Goal: Task Accomplishment & Management: Use online tool/utility

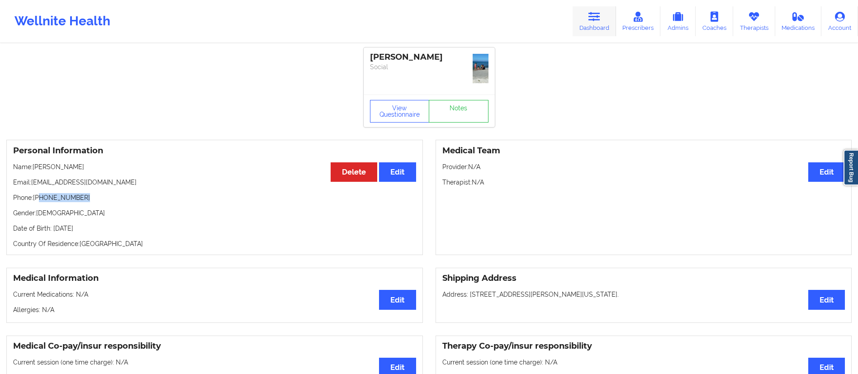
click at [595, 24] on link "Dashboard" at bounding box center [594, 21] width 43 height 30
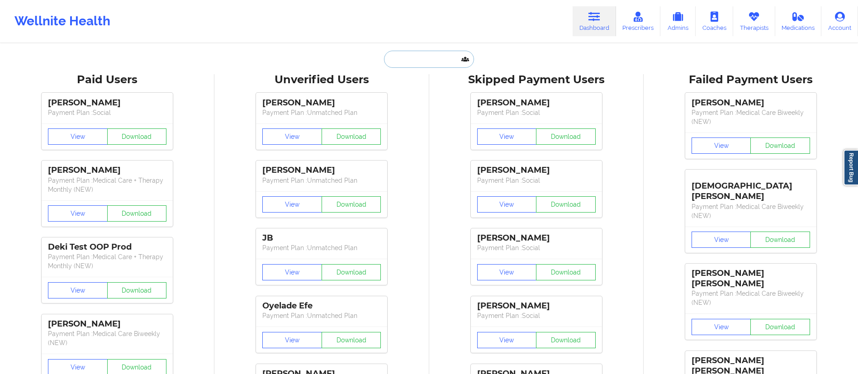
click at [417, 59] on input "text" at bounding box center [429, 59] width 90 height 17
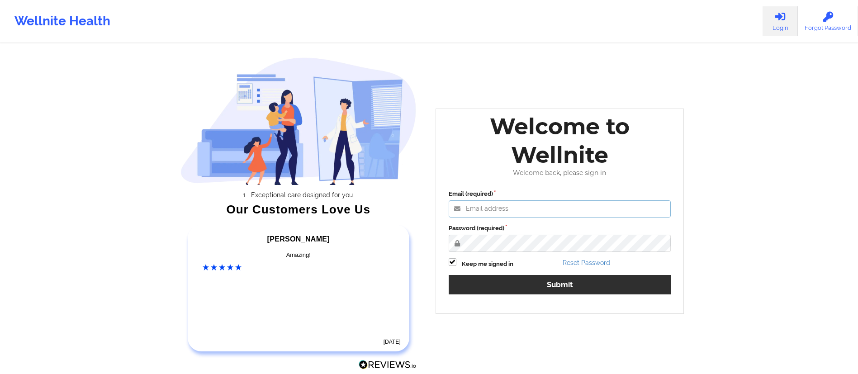
type input "[DATE][EMAIL_ADDRESS][DOMAIN_NAME]"
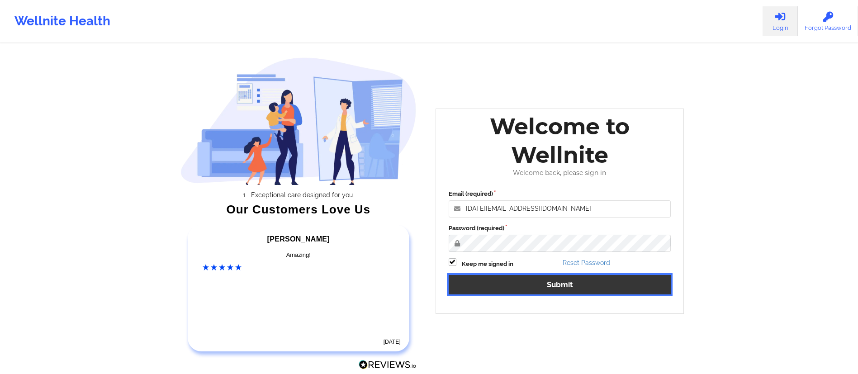
click at [551, 290] on button "Submit" at bounding box center [560, 284] width 223 height 19
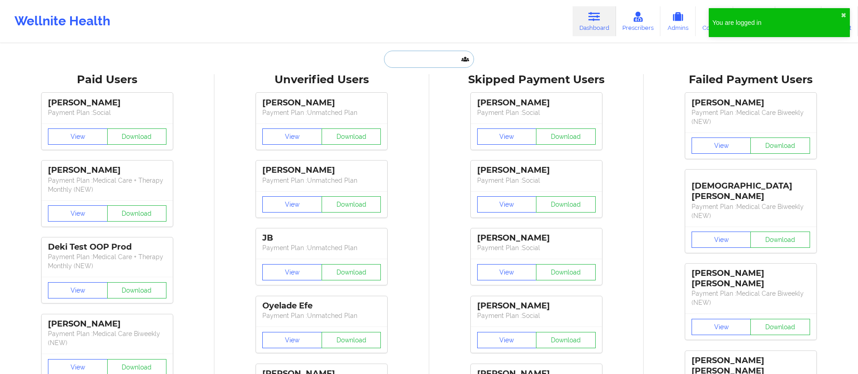
click at [429, 57] on input "text" at bounding box center [429, 59] width 90 height 17
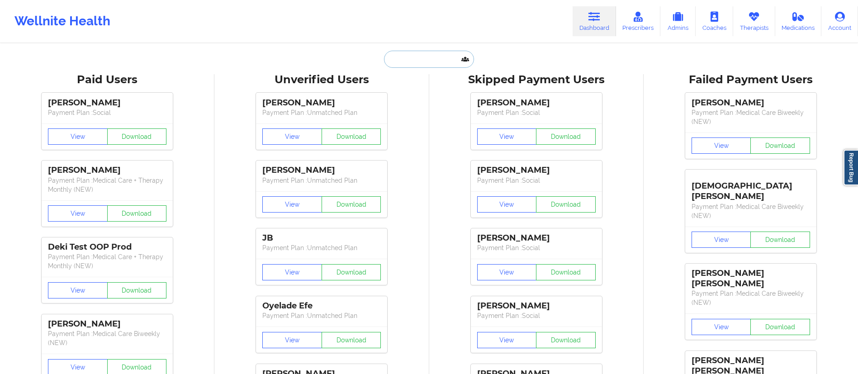
click at [448, 52] on input "text" at bounding box center [429, 59] width 90 height 17
paste input "[PERSON_NAME]"
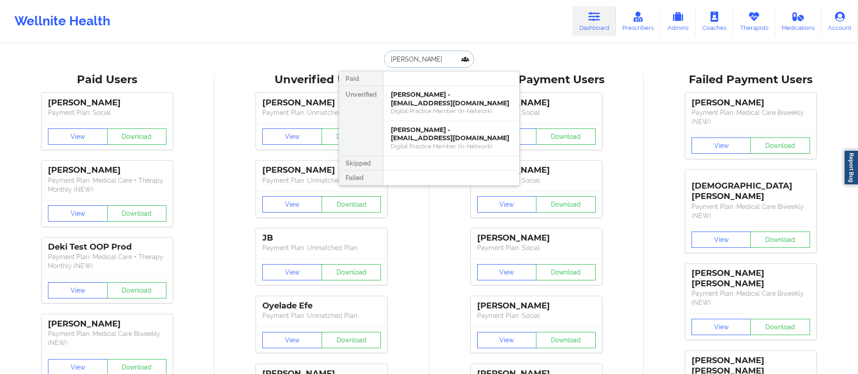
type input "[PERSON_NAME]"
